Goal: Obtain resource: Obtain resource

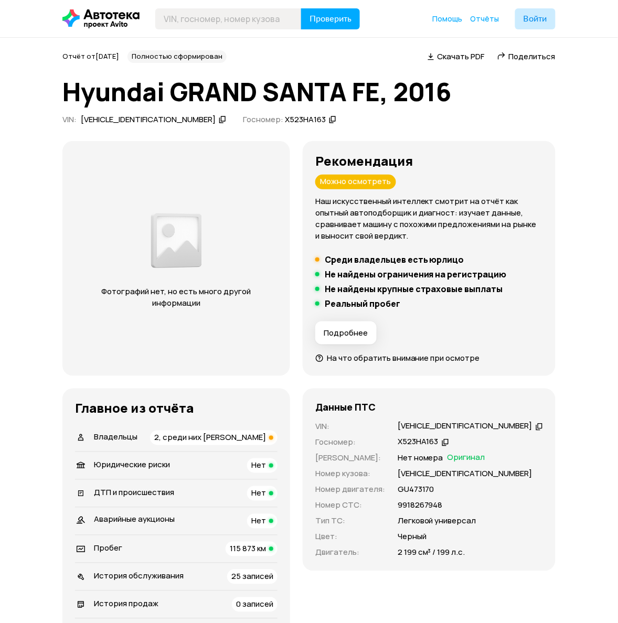
click at [441, 426] on div "[VEHICLE_IDENTIFICATION_NUMBER]" at bounding box center [465, 426] width 135 height 11
click at [441, 426] on div "[VEHICLE_IDENTIFICATION_NUMBER]" at bounding box center [464, 426] width 135 height 11
copy div "[VEHICLE_IDENTIFICATION_NUMBER]"
click at [439, 444] on div "Х523НА163" at bounding box center [418, 442] width 41 height 11
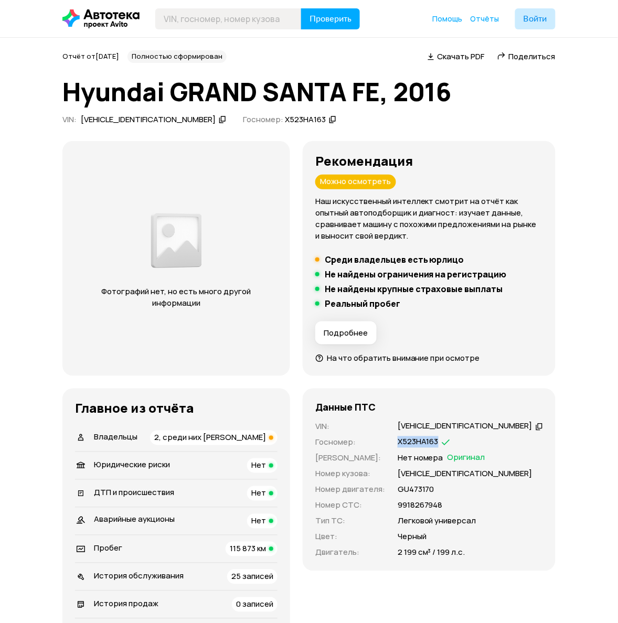
click at [439, 444] on div "Х523НА163" at bounding box center [418, 442] width 41 height 11
copy div "Х523НА163"
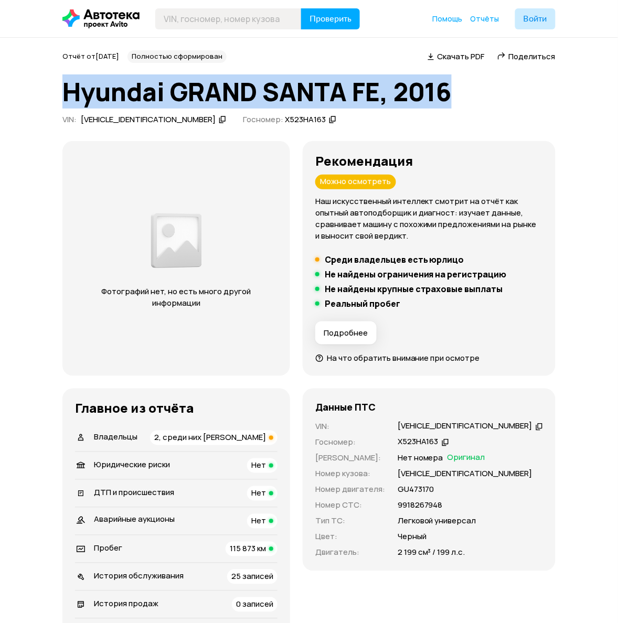
drag, startPoint x: 468, startPoint y: 95, endPoint x: 58, endPoint y: 93, distance: 410.4
click at [83, 90] on h1 "Hyundai GRAND SANTA FE, 2016" at bounding box center [308, 92] width 493 height 28
